Goal: Task Accomplishment & Management: Use online tool/utility

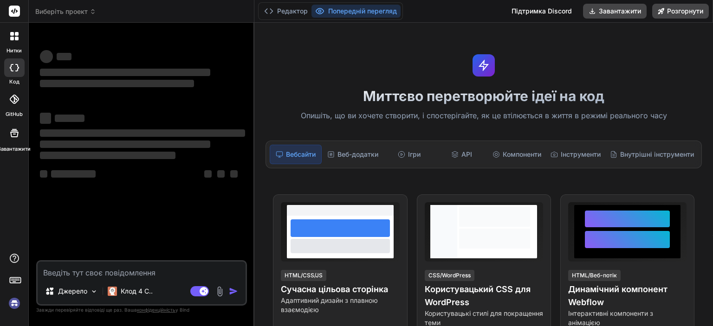
click at [123, 271] on textarea at bounding box center [142, 270] width 208 height 17
type textarea "x"
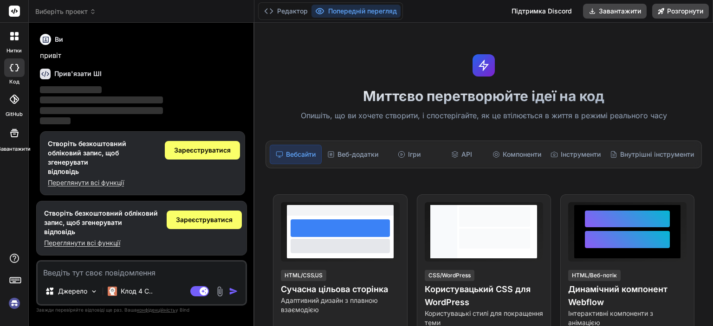
paste textarea "есе на тему "Чи завжди людина має вибір?""
type textarea "есе на тему "Чи завжди людина має вибір?""
type textarea "x"
type textarea "есе на тему "Чи завжди людина має вибір?""
type textarea "x"
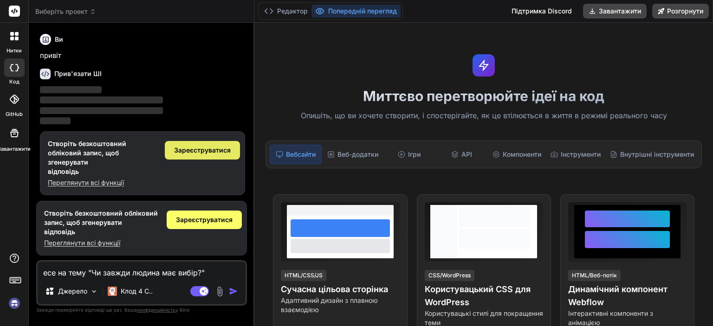
type textarea "есе на тему "Чи завжди людина має вибір?" p"
type textarea "x"
type textarea "есе на тему "Чи завжди людина має вибір?" pf"
type textarea "x"
type textarea "есе на тему "Чи завжди людина має вибір?" pf"
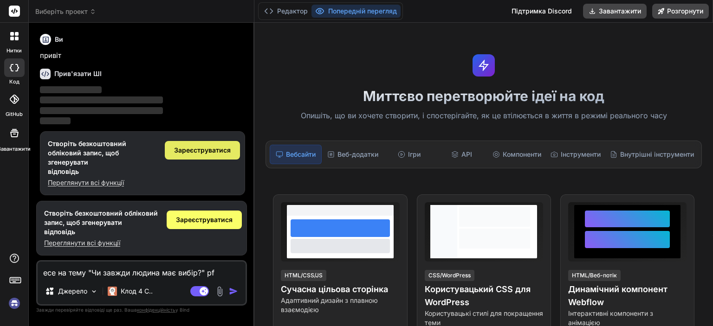
type textarea "x"
type textarea "есе на тему "Чи завжди людина має вибір?" pf"
type textarea "x"
type textarea "есе на тему "Чи завжди людина має вибір?" p"
type textarea "x"
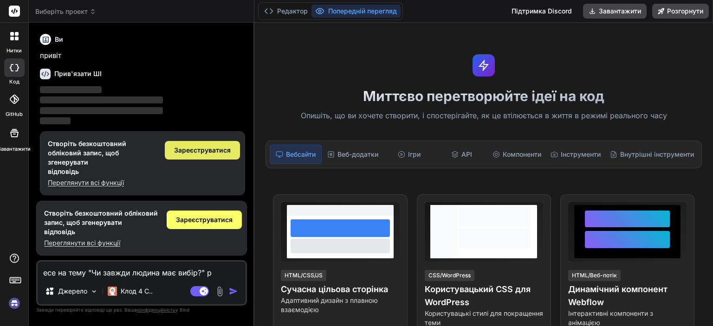
type textarea "есе на тему "Чи завжди людина має вибір?""
type textarea "x"
type textarea "есе на тему "Чи завжди людина має вибір?" з"
type textarea "x"
type textarea "есе на тему "Чи завжди людина має вибір?" за"
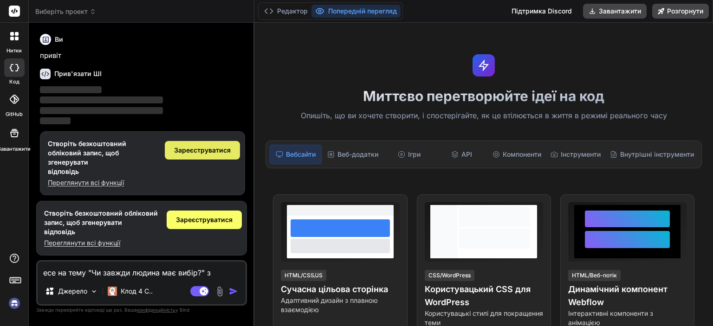
type textarea "x"
type textarea "есе на тему "Чи завжди людина має вибір?" за"
type textarea "x"
type textarea "есе на тему "Чи завжди людина має вибір?" за т"
type textarea "x"
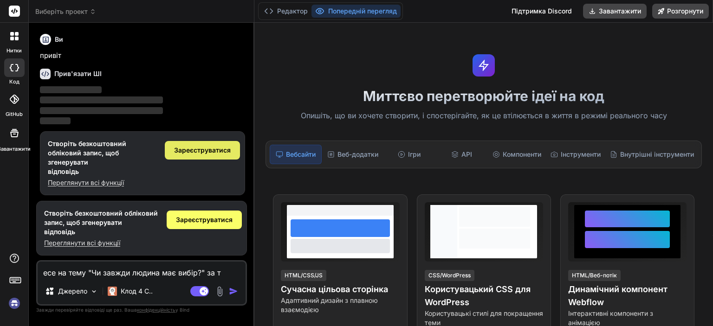
type textarea "есе на тему "Чи завжди людина має вибір?" за тв"
type textarea "x"
type textarea "есе на тему "Чи завжди людина має вибір?" за тво"
type textarea "x"
type textarea "есе на тему "Чи завжди людина має вибір?" за твор"
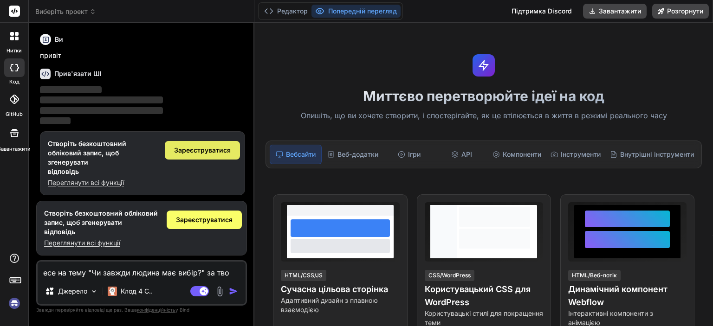
type textarea "x"
type textarea "есе на тему "Чи завжди людина має вибір?" за творо"
type textarea "x"
type textarea "есе на тему "Чи завжди людина має вибір?" за твором"
type textarea "x"
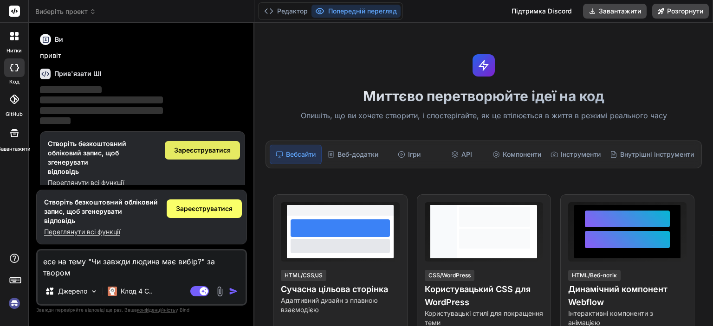
type textarea "есе на тему "Чи завжди людина має вибір?" за твором"
type textarea "x"
type textarea "есе на тему "Чи завжди людина має вибір?" за твором я"
type textarea "x"
type textarea "есе на тему "Чи завжди людина має вибір?" за твором я-"
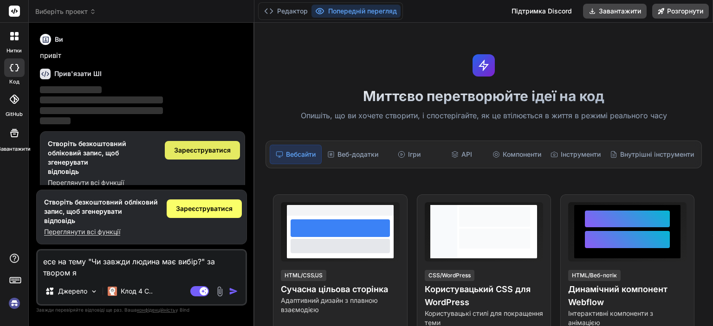
type textarea "x"
type textarea "есе на тему "Чи завжди людина має вибір?" за твором я-р"
type textarea "x"
type textarea "есе на тему "Чи завжди людина має вибір?" за твором я-ро"
type textarea "x"
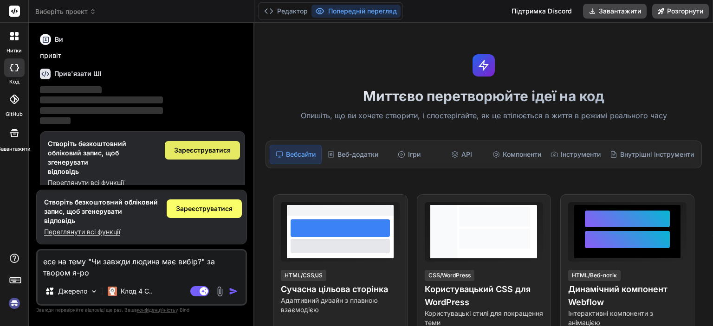
type textarea "есе на тему "Чи завжди людина має вибір?" за твором я-ром"
type textarea "x"
type textarea "есе на тему "Чи завжди людина має вибір?" за твором я-[PERSON_NAME]"
type textarea "x"
type textarea "есе на тему "Чи завжди людина має вибір?" за твором я-[PERSON_NAME]"
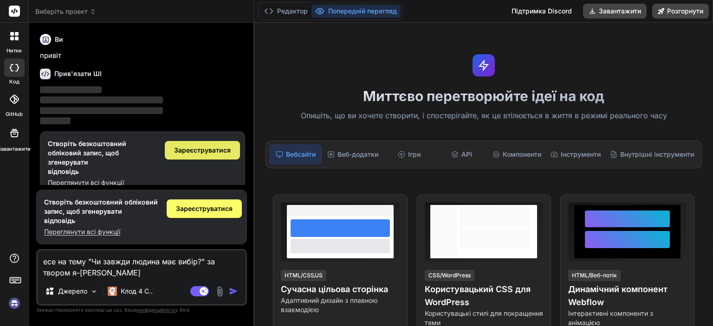
type textarea "x"
type textarea "есе на тему "Чи завжди людина має вибір?" за твором я-романт"
type textarea "x"
type textarea "есе на тему "Чи завжди людина має вибір?" за твором я-романти"
type textarea "x"
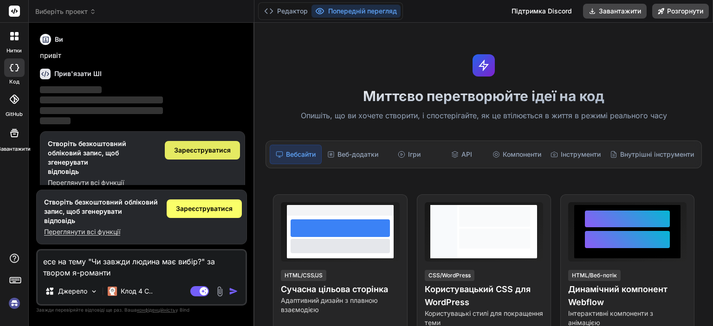
type textarea "есе на тему "Чи завжди людина має вибір?" за твором я-романтик"
type textarea "x"
type textarea "есе на тему "Чи завжди людина має вибір?" за твором я-романтика"
type textarea "x"
type textarea "есе на тему "Чи завжди людина має вибір?" за твором я-романтика."
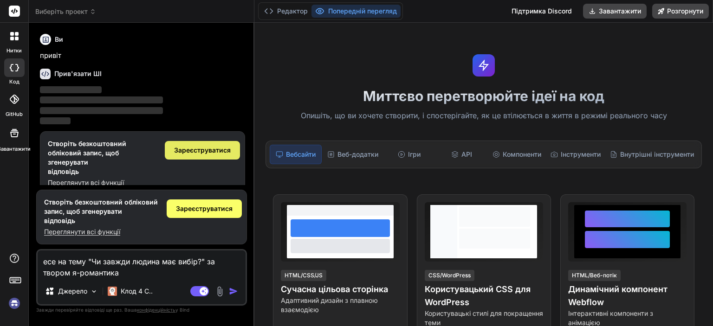
type textarea "x"
type textarea "есе на тему "Чи завжди людина має вибір?" за твором я-романтика."
type textarea "x"
type textarea "есе на тему "Чи завжди людина має вибір?" за твором я-романтика. Ю"
type textarea "x"
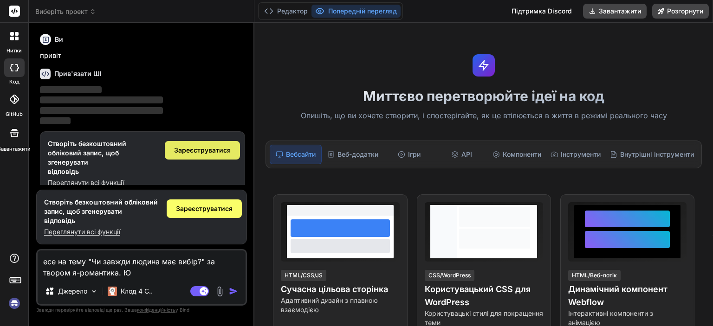
type textarea "есе на тему "Чи завжди людина має вибір?" за твором я-романтика. Юр"
type textarea "x"
type textarea "есе на тему "Чи завжди людина має вибір?" за твором я-романтика. Ю"
type textarea "x"
type textarea "есе на тему "Чи завжди людина має вибір?" за твором я-романтика."
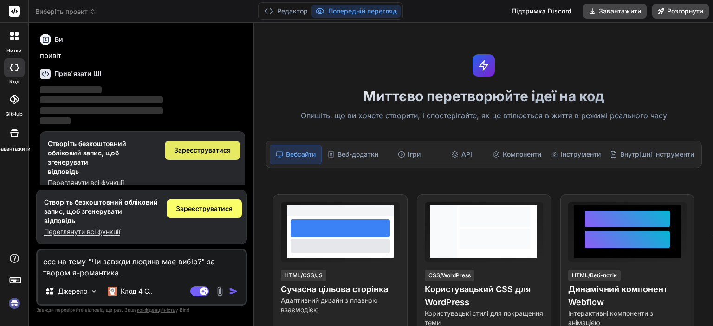
type textarea "x"
type textarea "есе на тему "Чи завжди людина має вибір?" за твором я-романтика. М"
type textarea "x"
type textarea "есе на тему "Чи завжди людина має вибір?" за твором я-романтика. Ми"
type textarea "x"
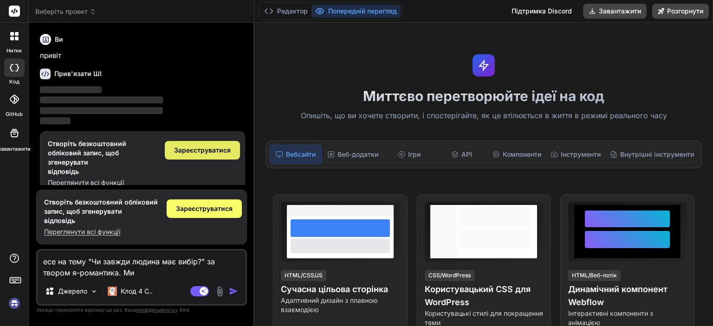
type textarea "есе на тему "Чи завжди людина має вибір?" за твором я-романтика. Мик"
type textarea "x"
type textarea "есе на тему "Чи завжди людина має вибір?" за твором я-романтика. Мико"
type textarea "x"
type textarea "есе на тему "Чи завжди людина має вибір?" за твором я-романтика. [PERSON_NAME]"
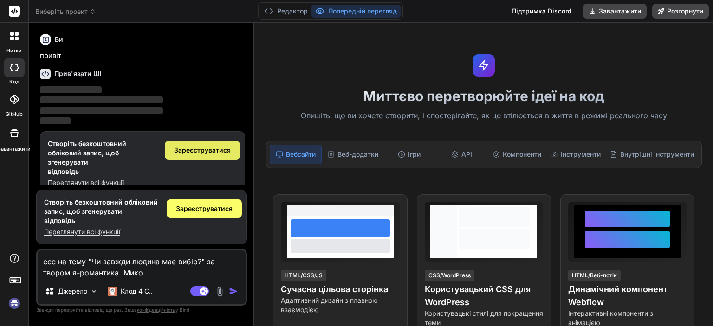
type textarea "x"
type textarea "есе на тему "Чи завжди людина має вибір?" за твором я-романтика. [PERSON_NAME]"
type textarea "x"
type textarea "есе на тему "Чи завжди людина має вибір?" за твором я-романтика. [PERSON_NAME]"
type textarea "x"
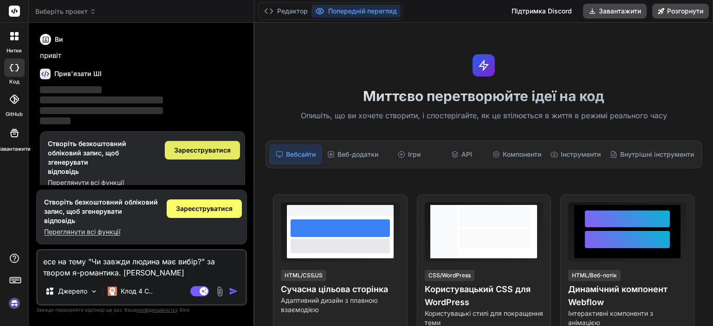
type textarea "есе на тему "Чи завжди людина має вибір?" за твором я-романтика. [PERSON_NAME]"
type textarea "x"
type textarea "есе на тему "Чи завжди людина має вибір?" за твором я-романтика. [PERSON_NAME]"
type textarea "x"
type textarea "есе на тему "Чи завжди людина має вибір?" за твором я-романтика. [PERSON_NAME]"
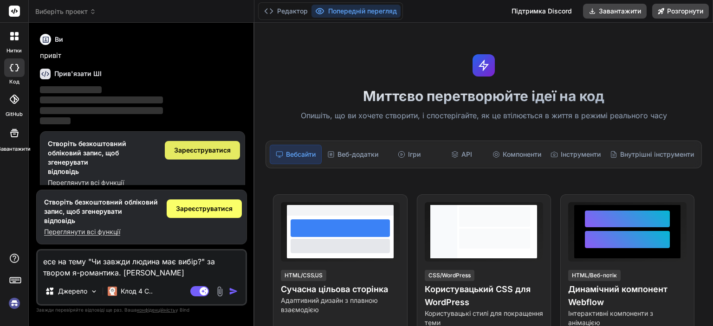
type textarea "x"
type textarea "есе на тему "Чи завжди людина має вибір?" за твором я-романтика. [PERSON_NAME]"
type textarea "x"
type textarea "есе на тему "Чи завжди людина має вибір?" за твором я-романтика. [PERSON_NAME]"
type textarea "x"
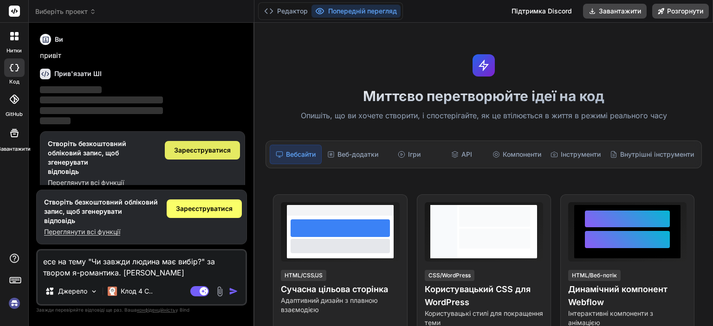
type textarea "есе на тему "Чи завжди людина має вибір?" за твором я-романтика. [PERSON_NAME]"
type textarea "x"
type textarea "есе на тему "Чи завжди людина має вибір?" за твором я-романтика. [PERSON_NAME]"
type textarea "x"
type textarea "есе на тему "Чи завжди людина має вибір?" за твором я-романтика. [PERSON_NAME]"
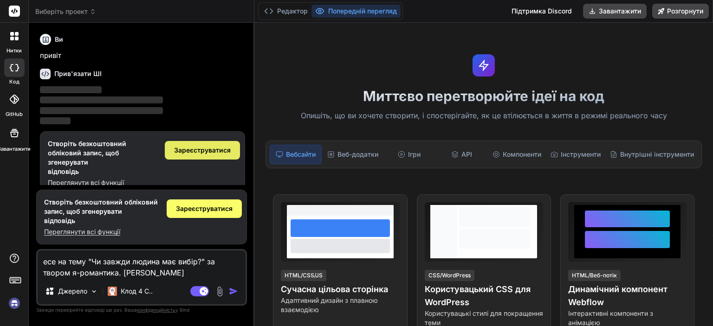
type textarea "x"
type textarea "есе на тему "Чи завжди людина має вибір?" за твором я-романтика. [PERSON_NAME]"
type textarea "x"
drag, startPoint x: 193, startPoint y: 269, endPoint x: 40, endPoint y: 261, distance: 153.4
click at [40, 261] on textarea "есе на тему "Чи завжди людина має вибір?" за твором я-романтика. [PERSON_NAME]" at bounding box center [142, 265] width 208 height 28
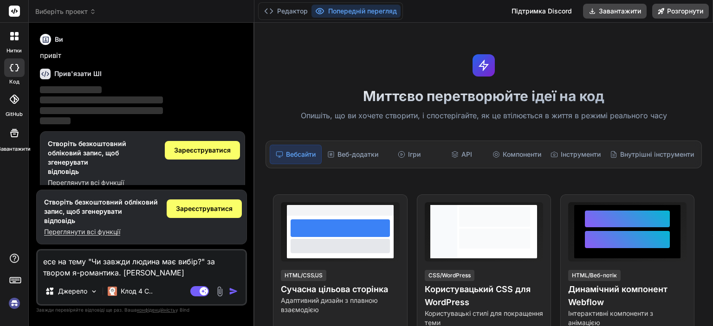
click at [188, 268] on textarea "есе на тему "Чи завжди людина має вибір?" за твором я-романтика. [PERSON_NAME]" at bounding box center [142, 265] width 208 height 28
type textarea "есе на тему "Чи завжди людина має вибір?" за твором я-романтика. [PERSON_NAME]"
click at [235, 290] on img "button" at bounding box center [233, 291] width 9 height 9
click at [238, 292] on img "button" at bounding box center [233, 291] width 9 height 9
click at [232, 291] on img "button" at bounding box center [233, 291] width 9 height 9
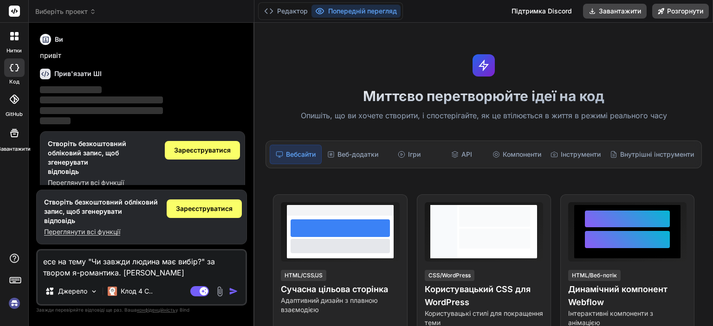
click at [232, 291] on img "button" at bounding box center [233, 291] width 9 height 9
